Goal: Task Accomplishment & Management: Use online tool/utility

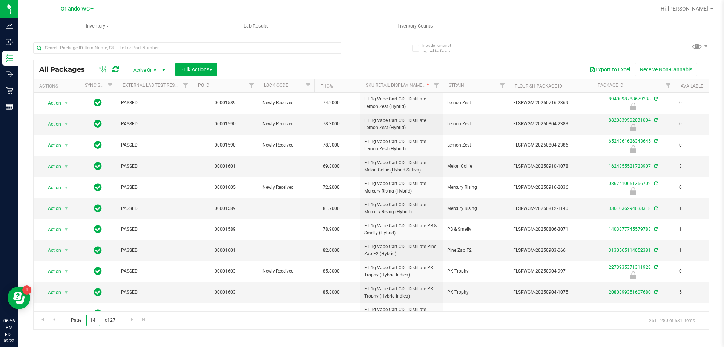
click at [92, 322] on input "14" at bounding box center [93, 320] width 14 height 12
type input "24"
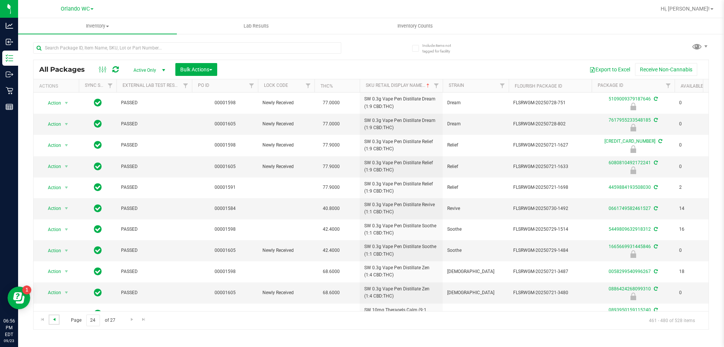
click at [55, 319] on span "Go to the previous page" at bounding box center [54, 319] width 6 height 6
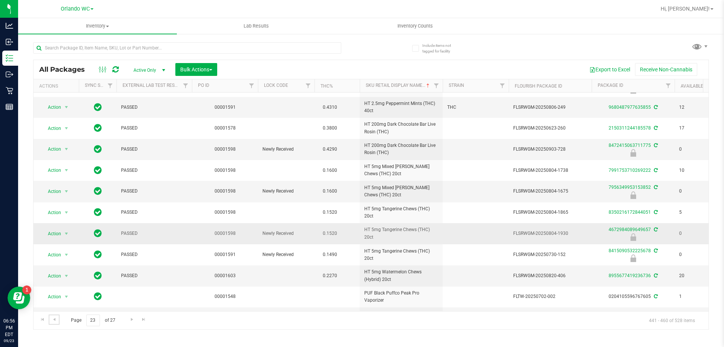
scroll to position [192, 0]
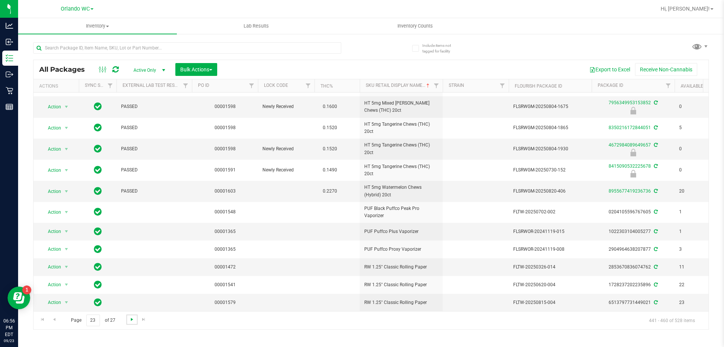
click at [129, 321] on span "Go to the next page" at bounding box center [132, 319] width 6 height 6
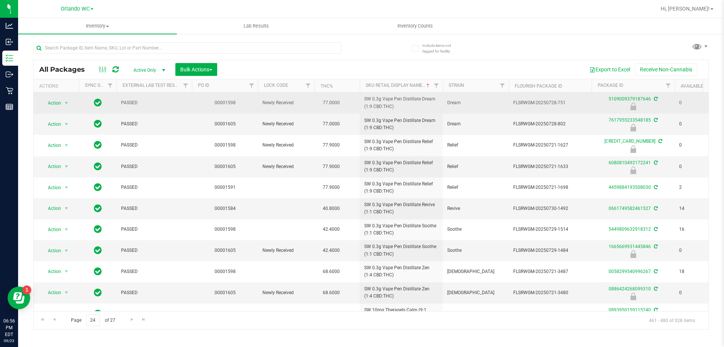
drag, startPoint x: 361, startPoint y: 94, endPoint x: 399, endPoint y: 109, distance: 41.0
click at [399, 109] on td "SW 0.3g Vape Pen Distillate Dream (1:9 CBD:THC)" at bounding box center [401, 102] width 83 height 21
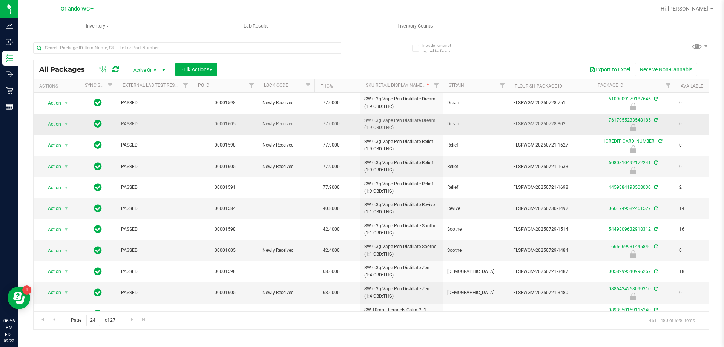
copy span "SW 0.3g Vape Pen Distillate Dream (1:9 CBD:THC)"
click at [436, 322] on div "Page 24 of 27 461 - 480 of 528 items" at bounding box center [371, 320] width 675 height 18
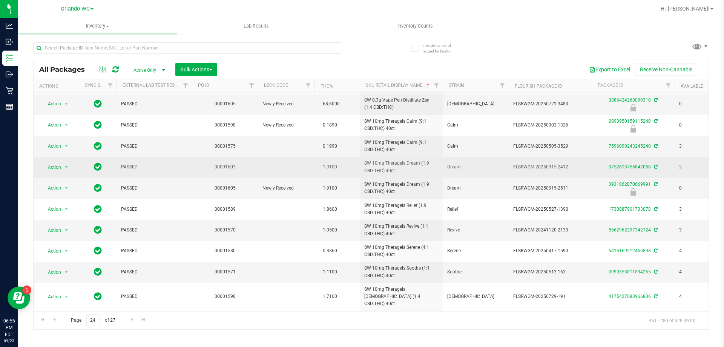
scroll to position [207, 0]
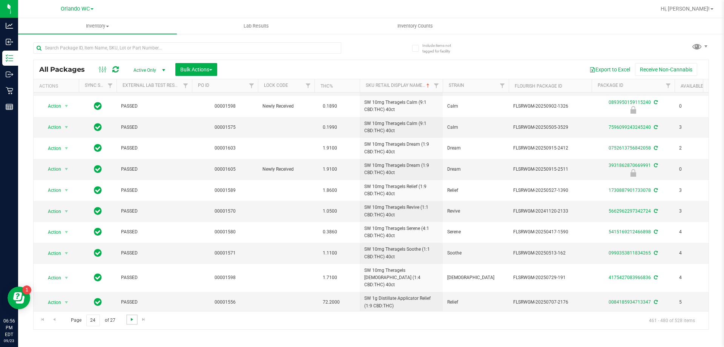
click at [129, 320] on span "Go to the next page" at bounding box center [132, 319] width 6 height 6
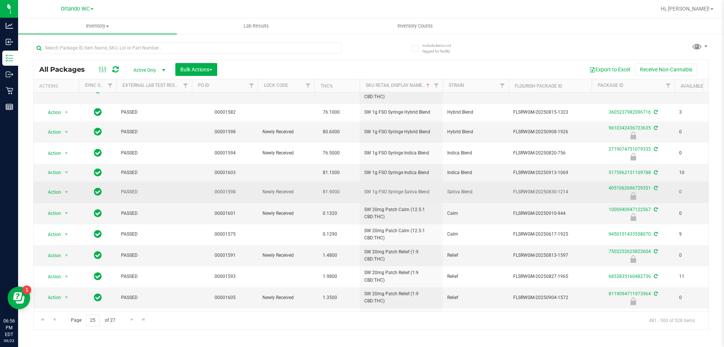
drag, startPoint x: 357, startPoint y: 180, endPoint x: 434, endPoint y: 179, distance: 76.6
click at [434, 181] on tr "Action Action Edit attributes Global inventory Locate package Package audit log…" at bounding box center [586, 191] width 1105 height 21
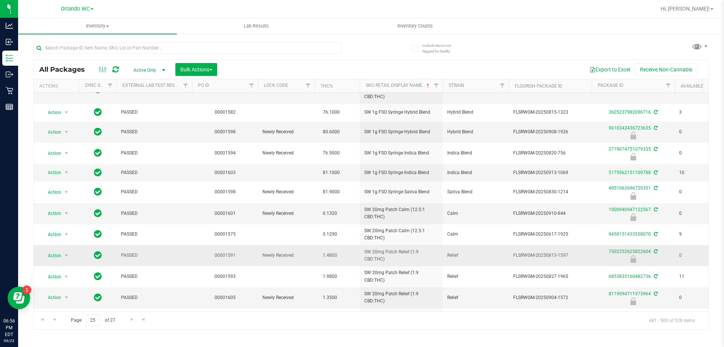
copy tr "SW 1g FSO Syringe Sativa Blend"
click at [408, 337] on div "Inventory All packages All inventory Waste log Create inventory Lab Results Inv…" at bounding box center [371, 182] width 706 height 328
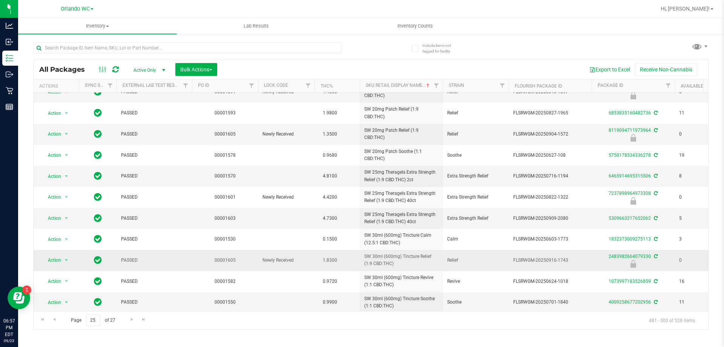
drag, startPoint x: 358, startPoint y: 250, endPoint x: 406, endPoint y: 259, distance: 48.7
click at [406, 259] on tr "Action Action Edit attributes Global inventory Locate package Package audit log…" at bounding box center [586, 260] width 1105 height 21
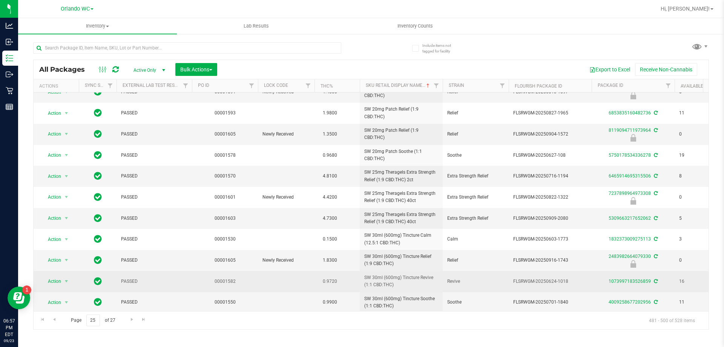
copy tr "SW 30ml (600mg) Tincture Relief (1:9 CBD:THC)"
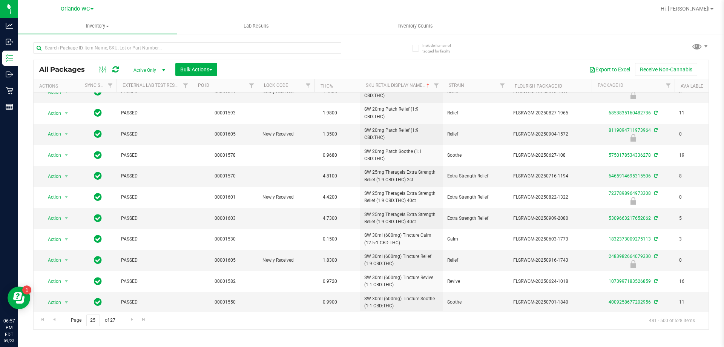
click at [225, 328] on div "Page 25 of 27 481 - 500 of 528 items" at bounding box center [371, 320] width 675 height 18
click at [131, 320] on span "Go to the next page" at bounding box center [132, 319] width 6 height 6
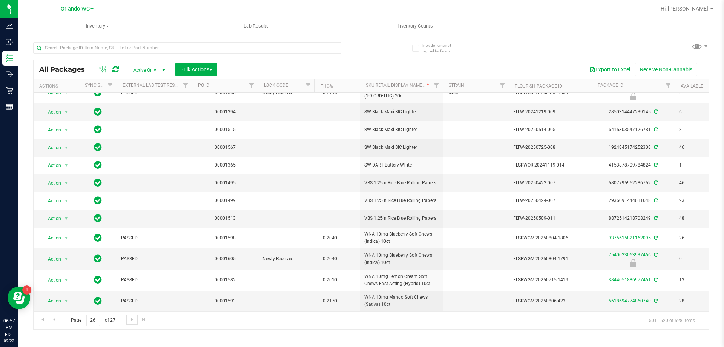
scroll to position [184, 0]
click at [131, 319] on span "Go to the next page" at bounding box center [132, 319] width 6 height 6
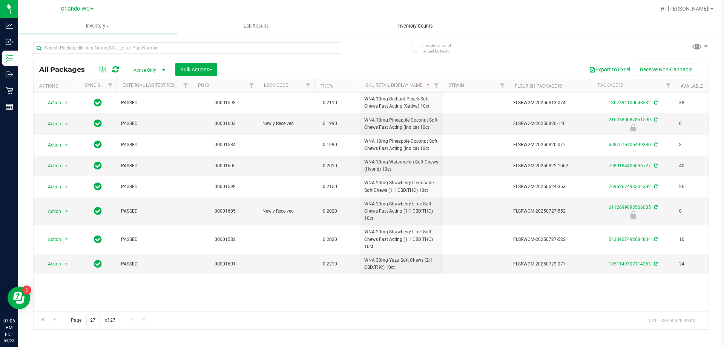
click at [420, 20] on uib-tab-heading "Inventory Counts" at bounding box center [415, 25] width 158 height 15
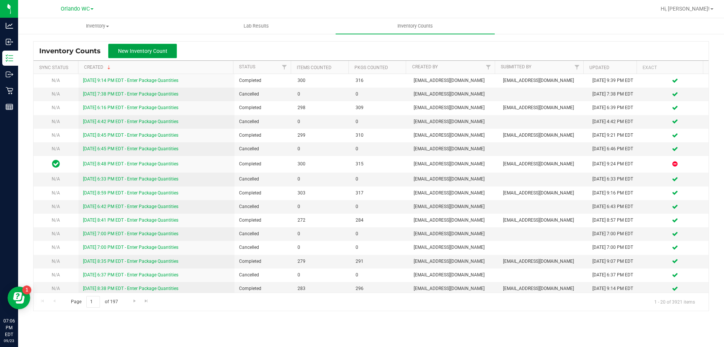
click at [141, 50] on span "New Inventory Count" at bounding box center [142, 51] width 49 height 6
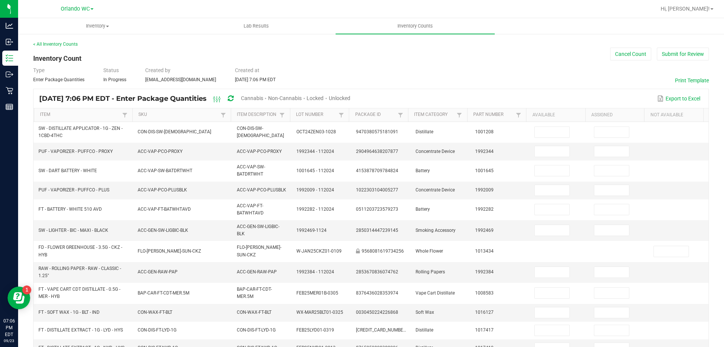
click at [263, 95] on span "Cannabis" at bounding box center [252, 98] width 22 height 6
click at [351, 94] on div "Unlocked" at bounding box center [339, 99] width 21 height 14
click at [351, 93] on div "Unlocked" at bounding box center [339, 99] width 21 height 14
drag, startPoint x: 364, startPoint y: 96, endPoint x: 188, endPoint y: 108, distance: 176.1
click at [351, 96] on span "Unlocked" at bounding box center [339, 98] width 21 height 6
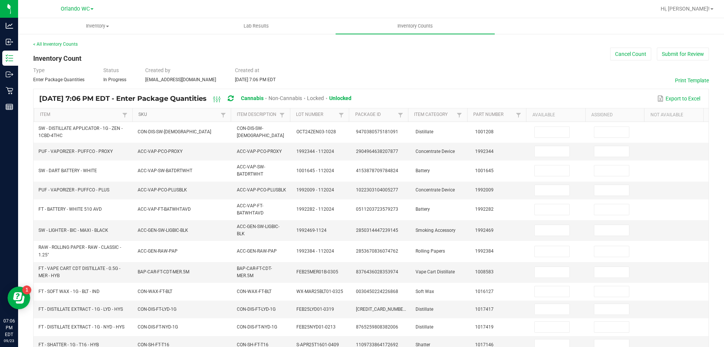
click at [149, 115] on link "SKU" at bounding box center [178, 115] width 80 height 6
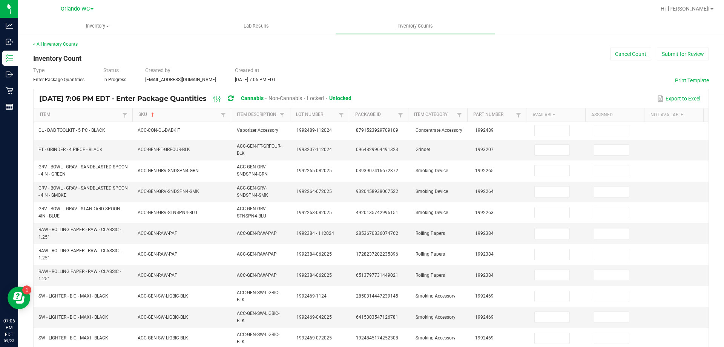
click at [679, 82] on button "Print Template" at bounding box center [692, 81] width 34 height 8
click at [622, 54] on button "Cancel Count" at bounding box center [630, 54] width 41 height 13
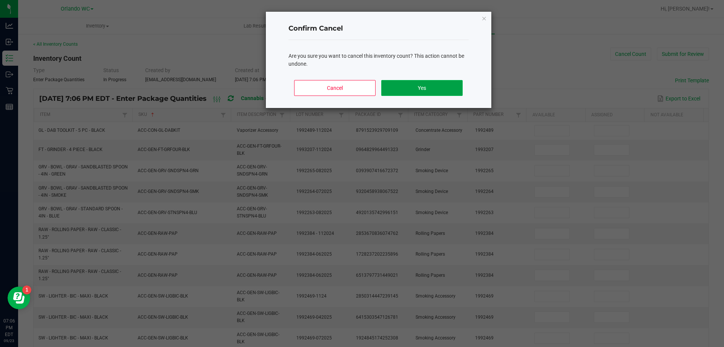
click at [405, 91] on button "Yes" at bounding box center [421, 88] width 81 height 16
